Goal: Information Seeking & Learning: Learn about a topic

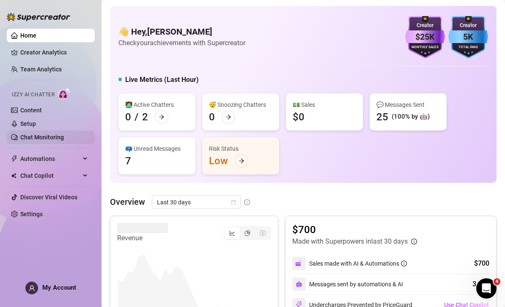
click at [47, 139] on link "Chat Monitoring" at bounding box center [42, 137] width 44 height 7
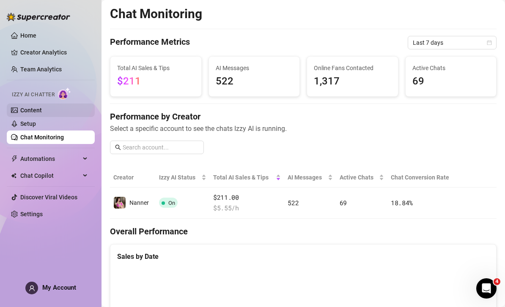
click at [42, 112] on link "Content" at bounding box center [31, 110] width 22 height 7
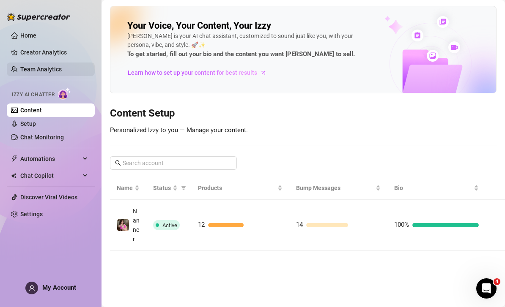
click at [62, 70] on link "Team Analytics" at bounding box center [40, 69] width 41 height 7
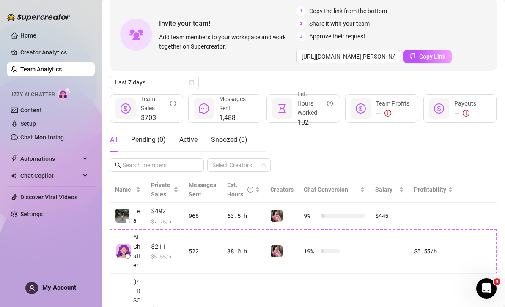
scroll to position [40, 0]
click at [400, 192] on div "Salary" at bounding box center [389, 190] width 28 height 9
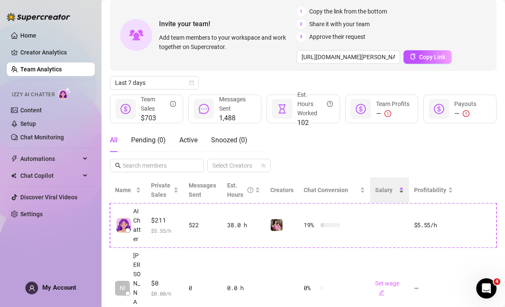
click at [403, 192] on div "Salary" at bounding box center [389, 190] width 28 height 9
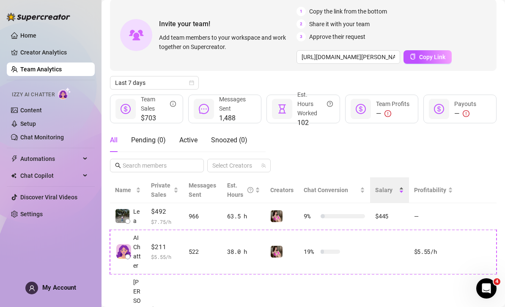
click at [403, 195] on div "Salary" at bounding box center [389, 190] width 28 height 9
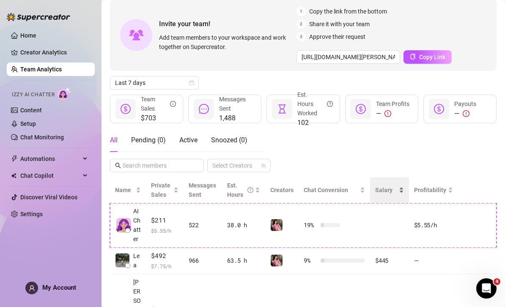
click at [392, 192] on span "Salary" at bounding box center [383, 190] width 17 height 7
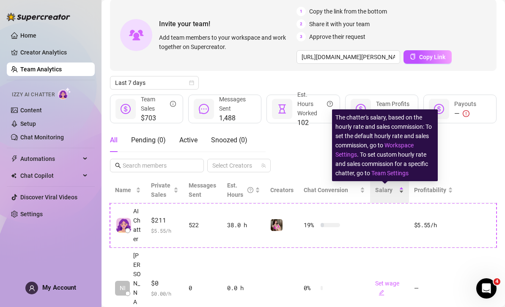
click at [400, 195] on div "Salary" at bounding box center [389, 190] width 28 height 9
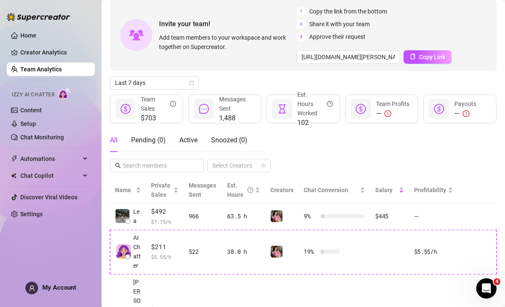
click at [116, 142] on div "All" at bounding box center [114, 140] width 8 height 10
click at [195, 76] on div "Last 7 days" at bounding box center [154, 83] width 89 height 14
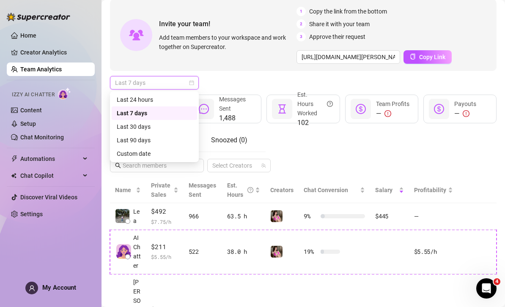
click at [193, 81] on icon "calendar" at bounding box center [191, 83] width 5 height 5
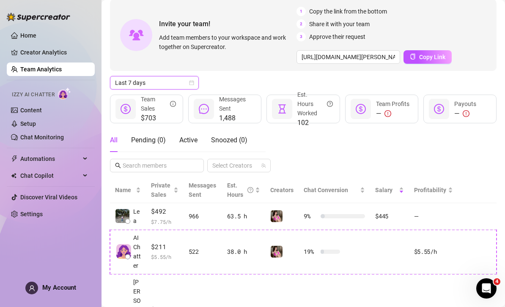
click at [184, 77] on span "Last 7 days" at bounding box center [154, 83] width 79 height 13
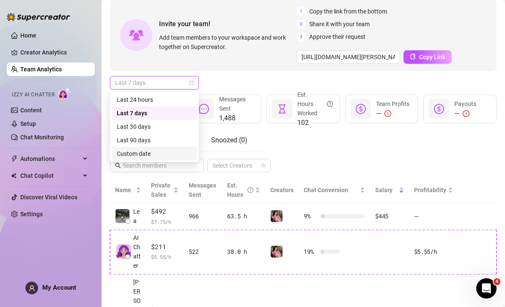
click at [150, 149] on div "Custom date" at bounding box center [154, 153] width 75 height 9
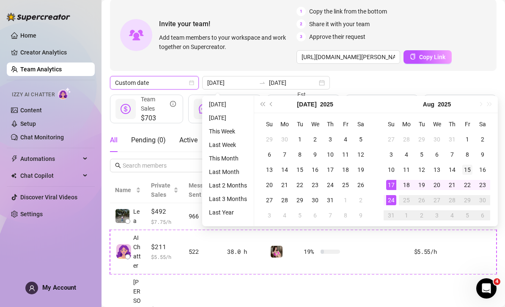
type input "2025-08-15"
click at [460, 162] on td "15" at bounding box center [467, 169] width 15 height 15
click at [393, 195] on div "24" at bounding box center [391, 200] width 10 height 10
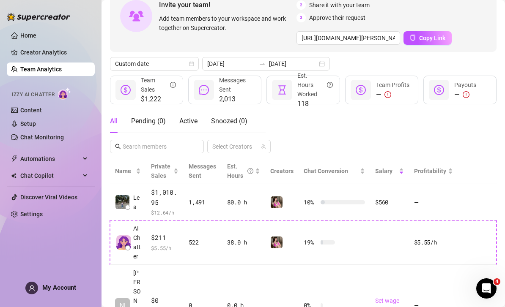
scroll to position [50, 0]
